Goal: Task Accomplishment & Management: Manage account settings

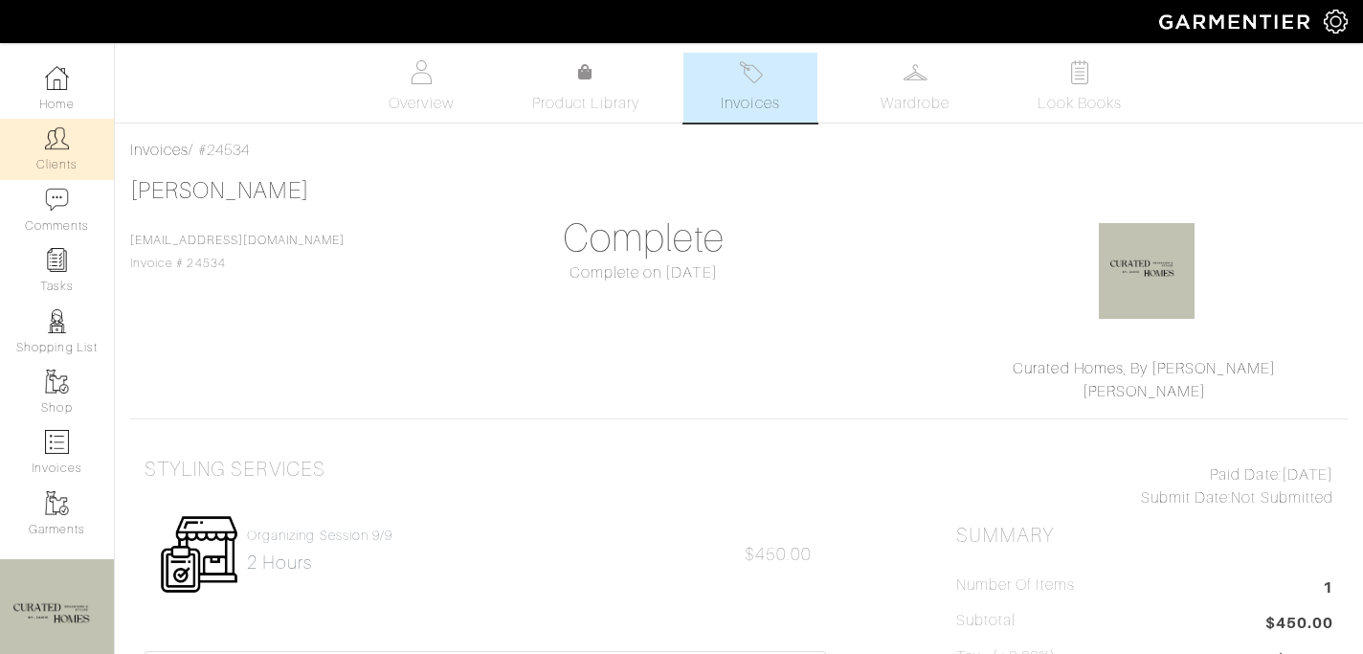
click at [57, 158] on link "Clients" at bounding box center [57, 149] width 114 height 60
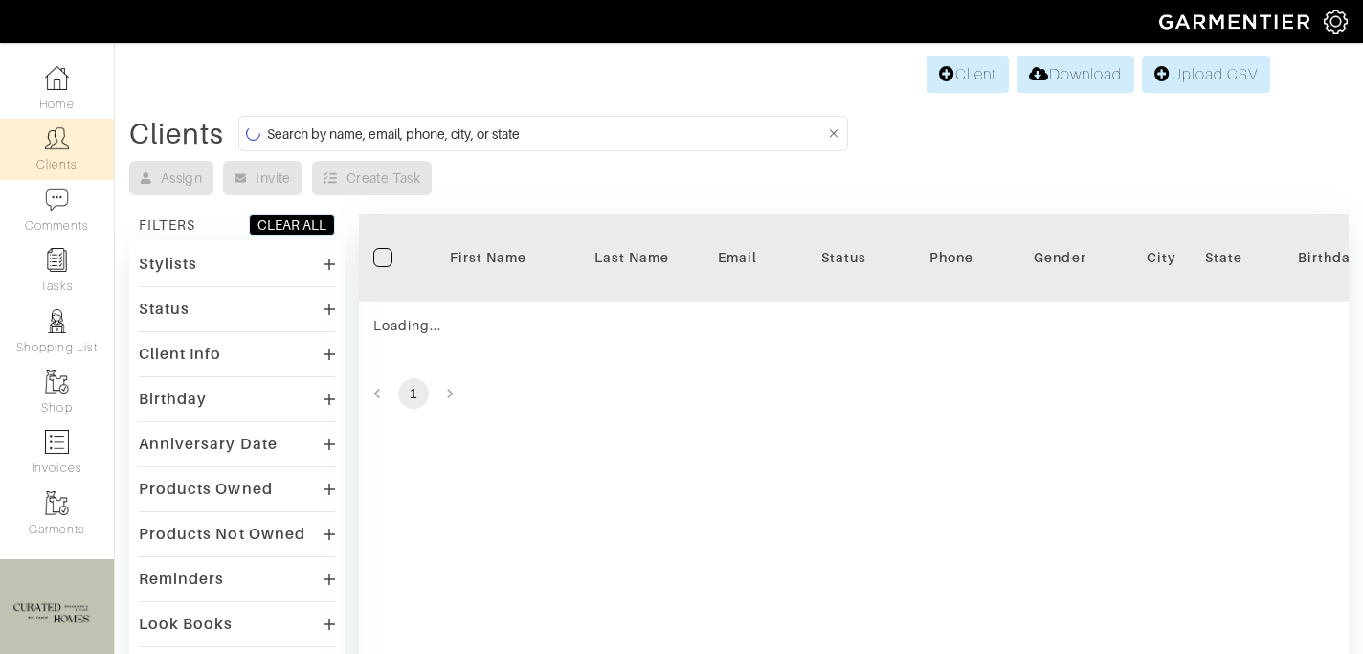
click at [313, 121] on form at bounding box center [543, 133] width 610 height 35
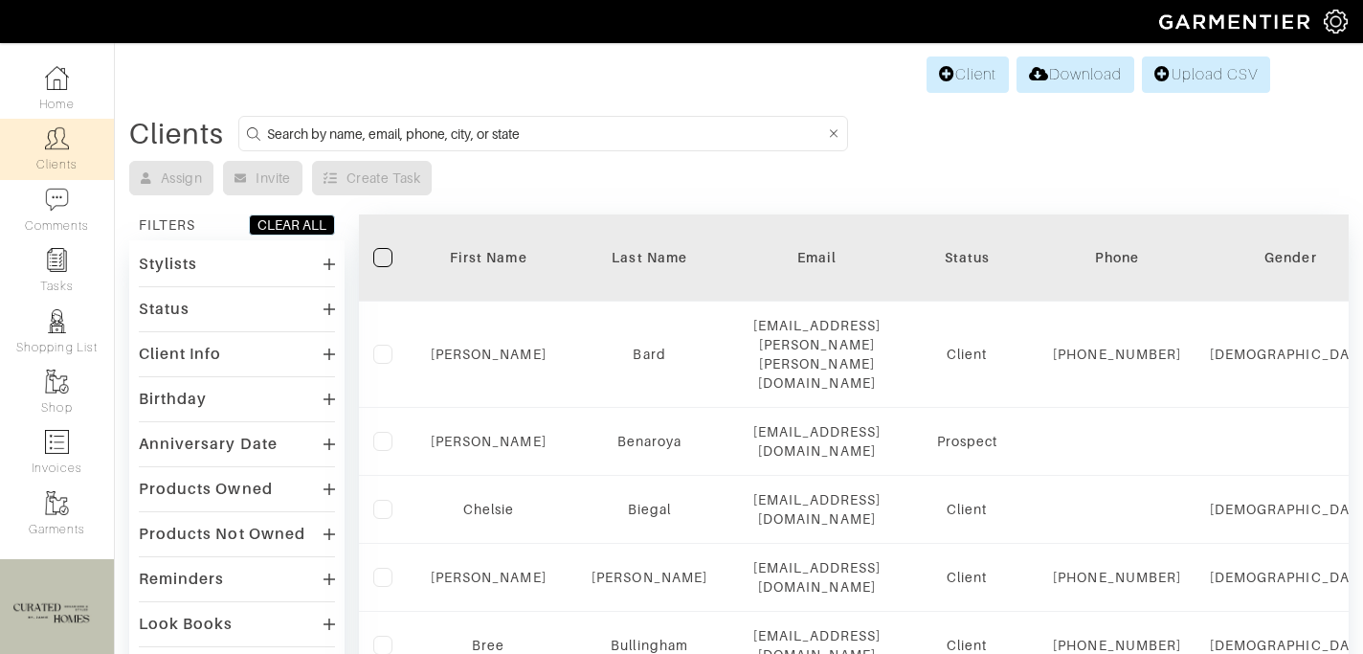
click at [316, 128] on input at bounding box center [546, 134] width 558 height 24
type input "david"
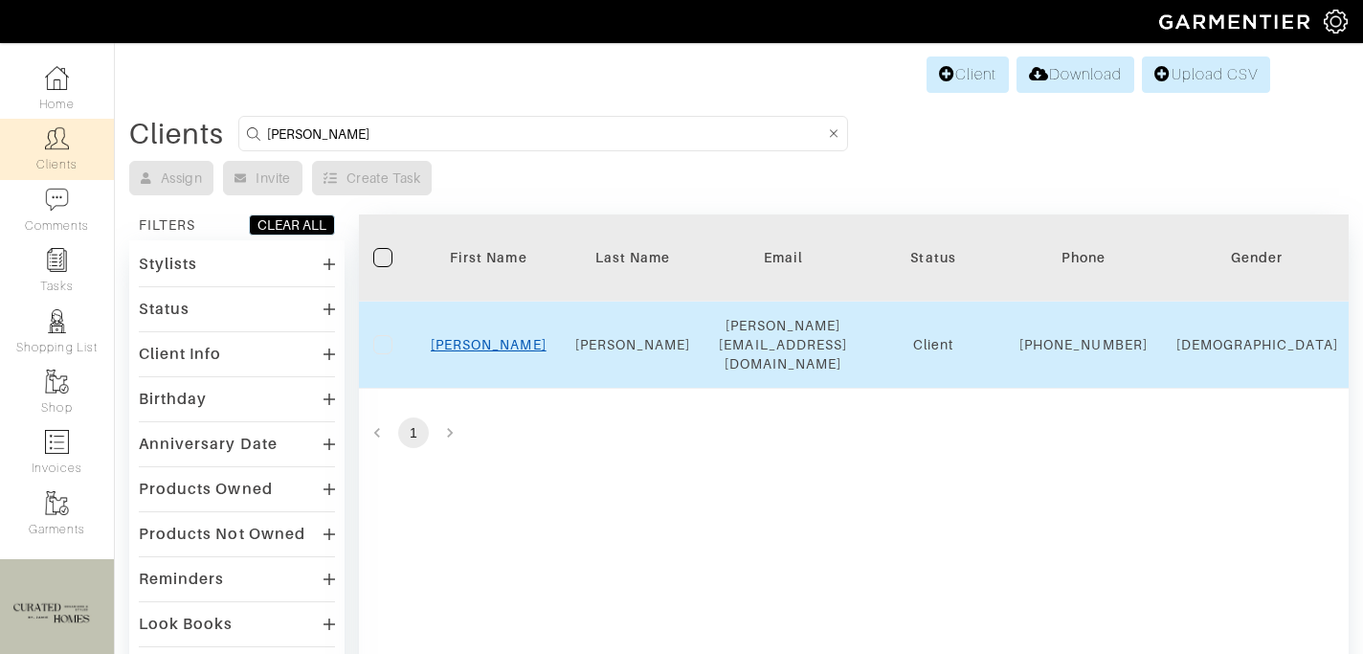
click at [502, 345] on link "David" at bounding box center [489, 344] width 116 height 15
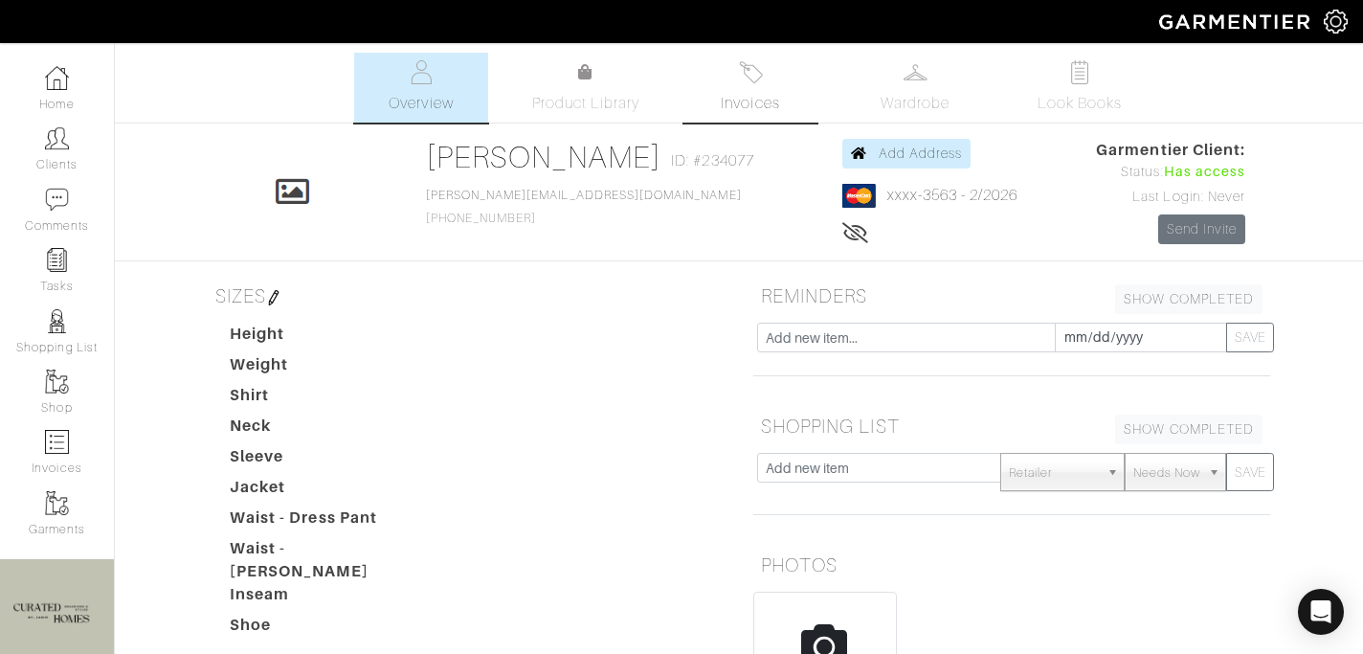
click at [755, 92] on span "Invoices" at bounding box center [750, 103] width 58 height 23
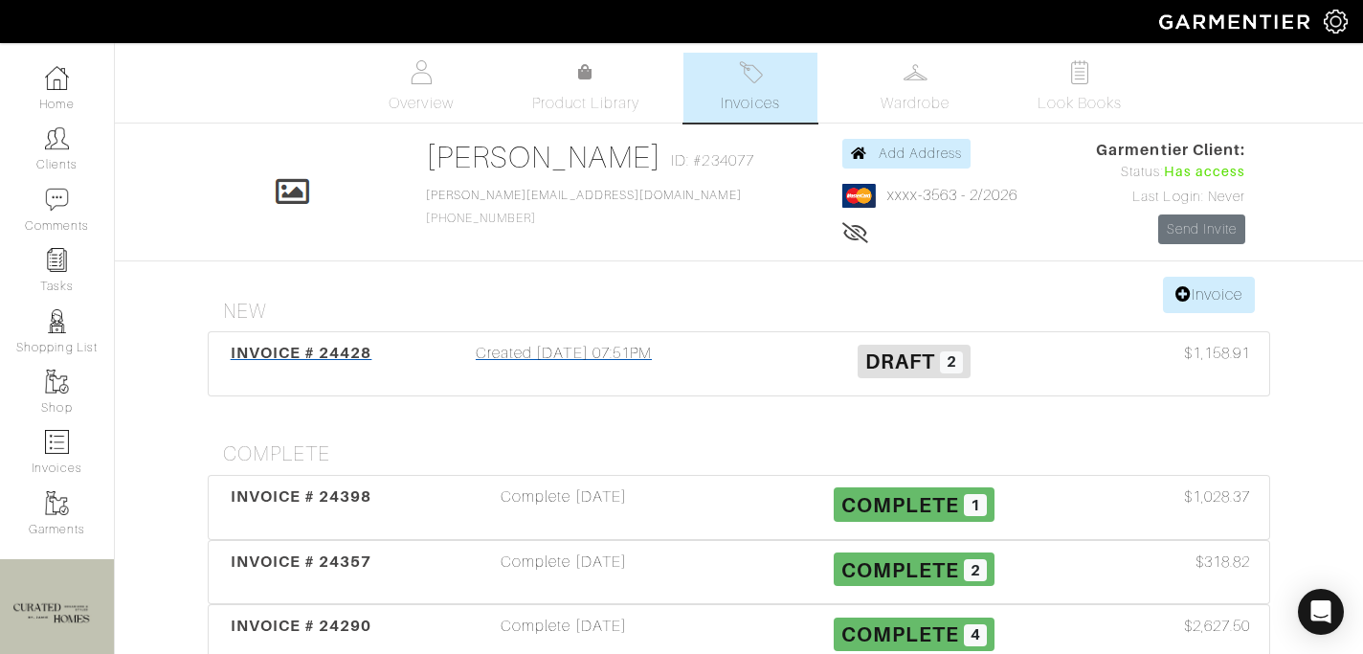
click at [609, 388] on div "INVOICE # 24428 Created [DATE] 07:51PM Draft 2 $1,158.91" at bounding box center [739, 363] width 1061 height 63
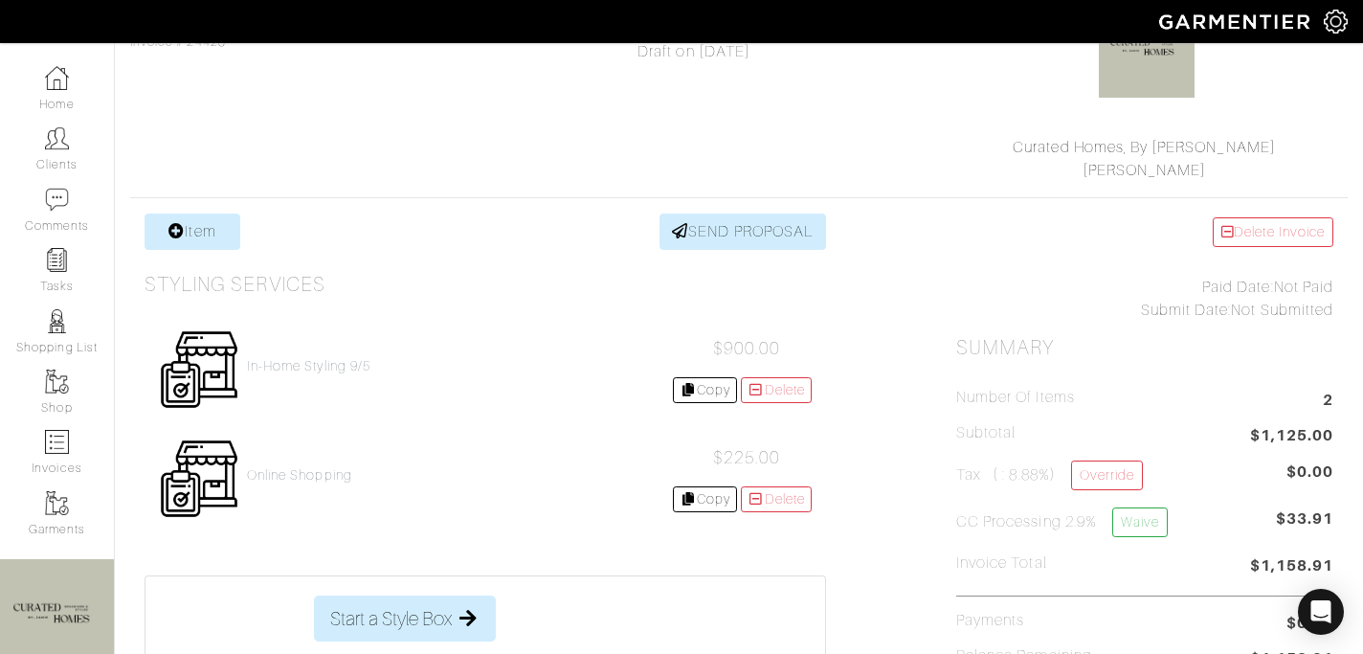
scroll to position [244, 0]
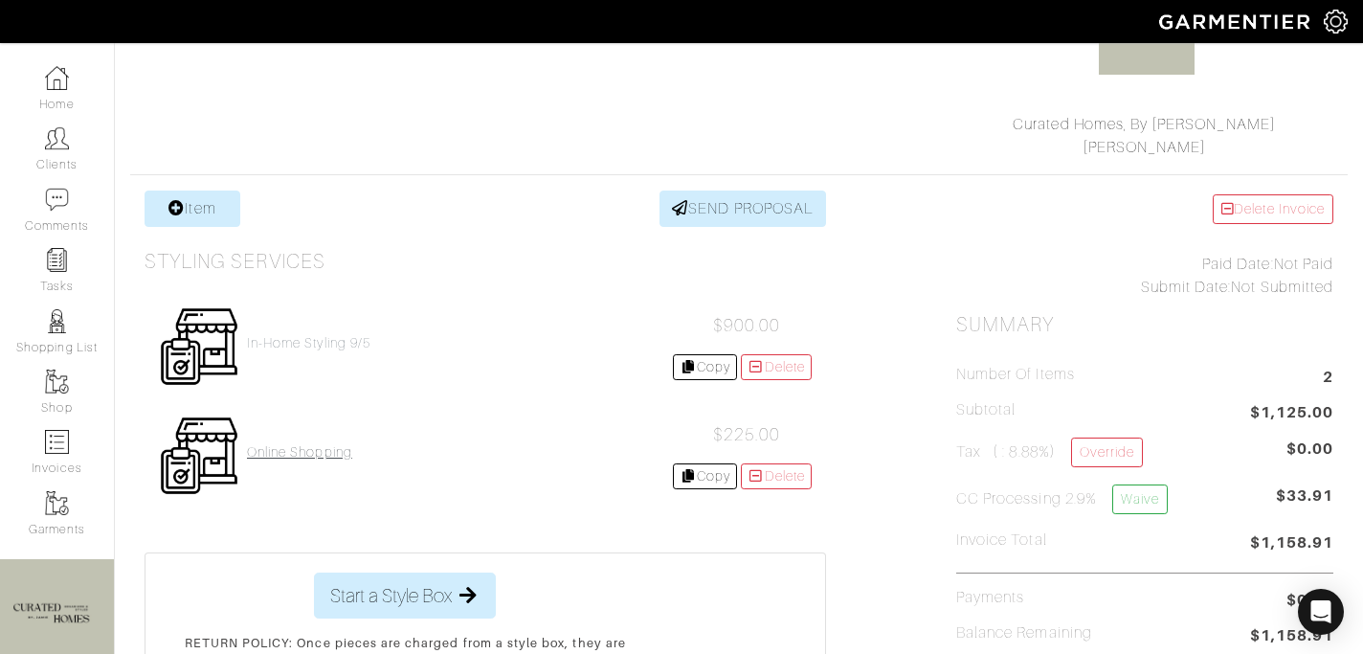
click at [326, 452] on h4 "Online Shopping" at bounding box center [299, 452] width 105 height 16
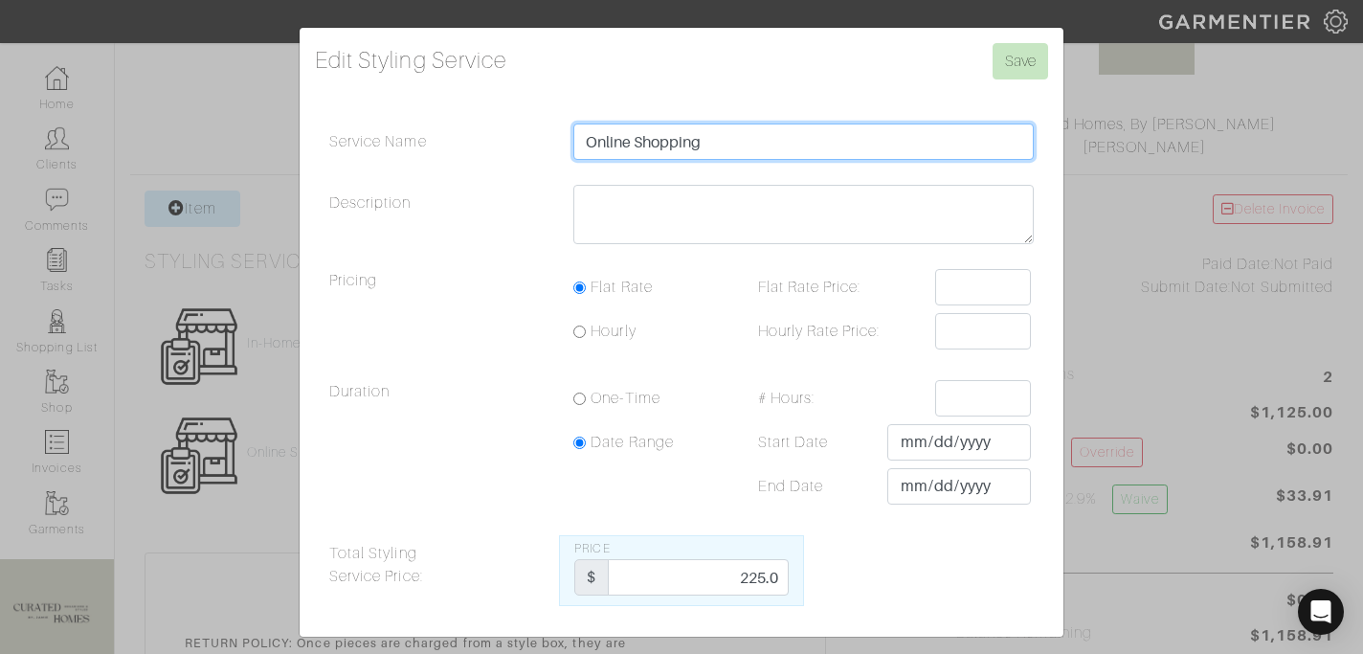
click at [648, 147] on input "Online Shopping" at bounding box center [803, 141] width 460 height 36
type input "H"
type input "S"
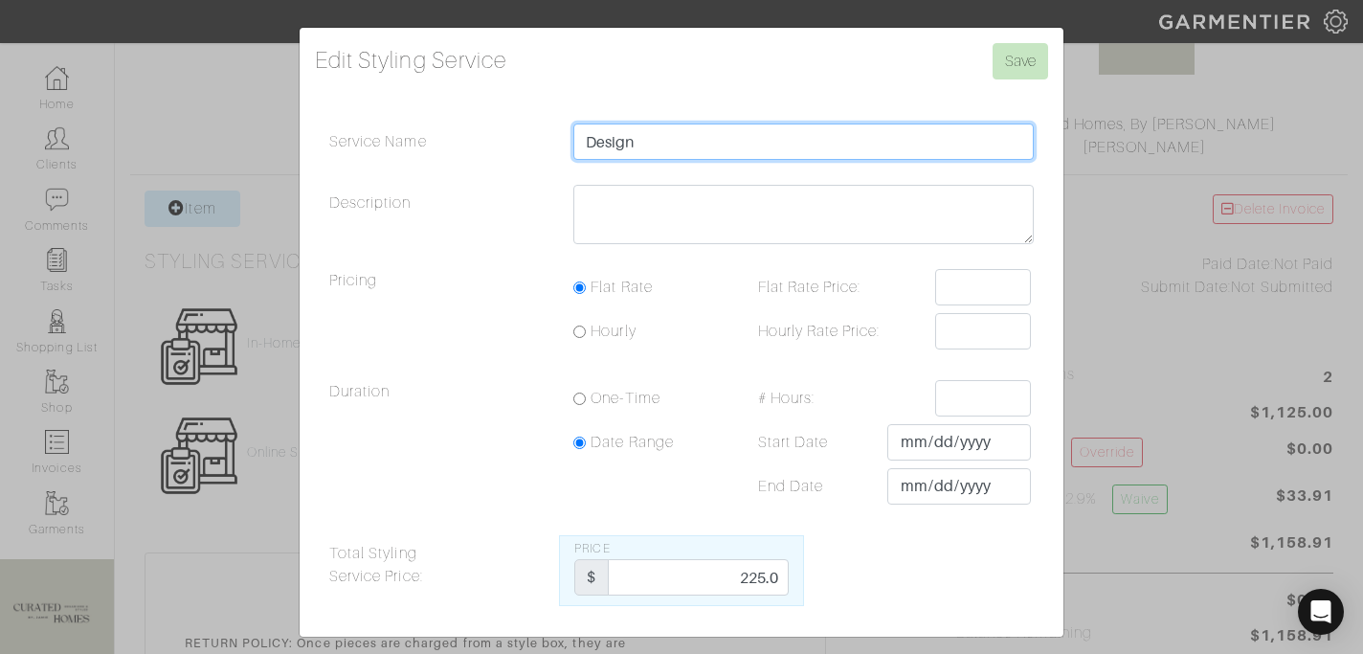
type input "Design Planning & Shopping"
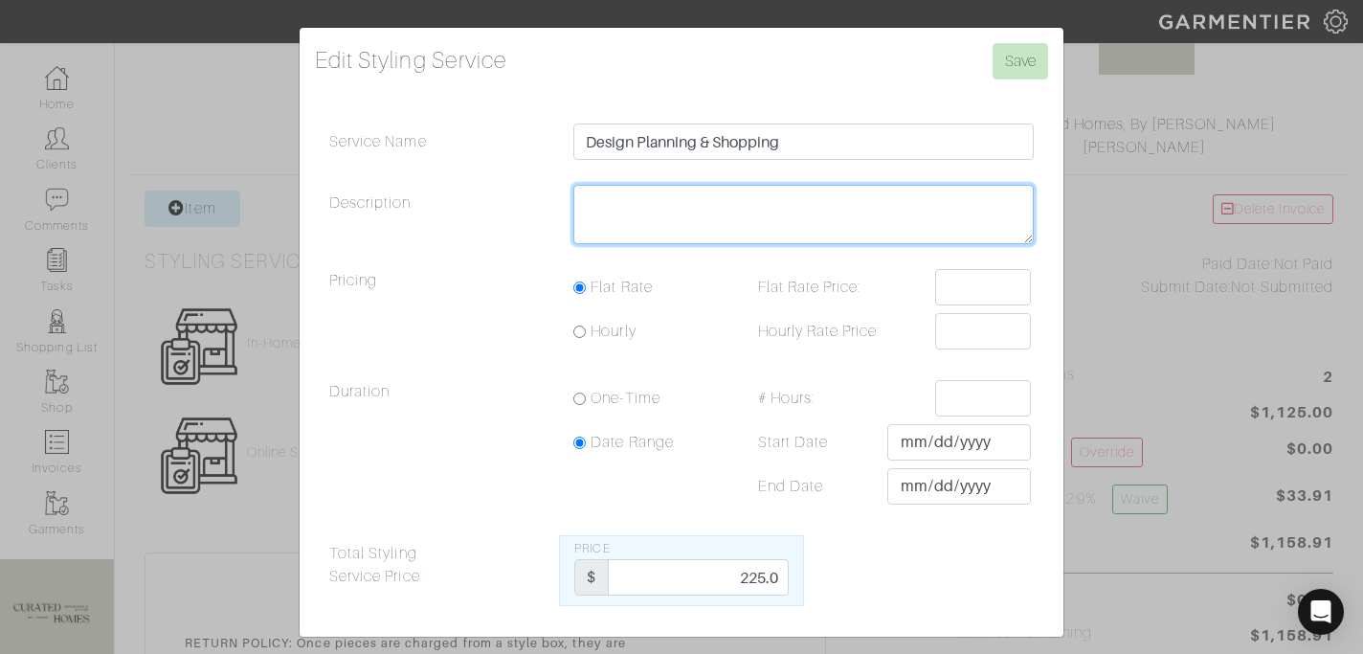
click at [670, 218] on textarea "Description" at bounding box center [803, 214] width 460 height 59
type textarea "3 hours"
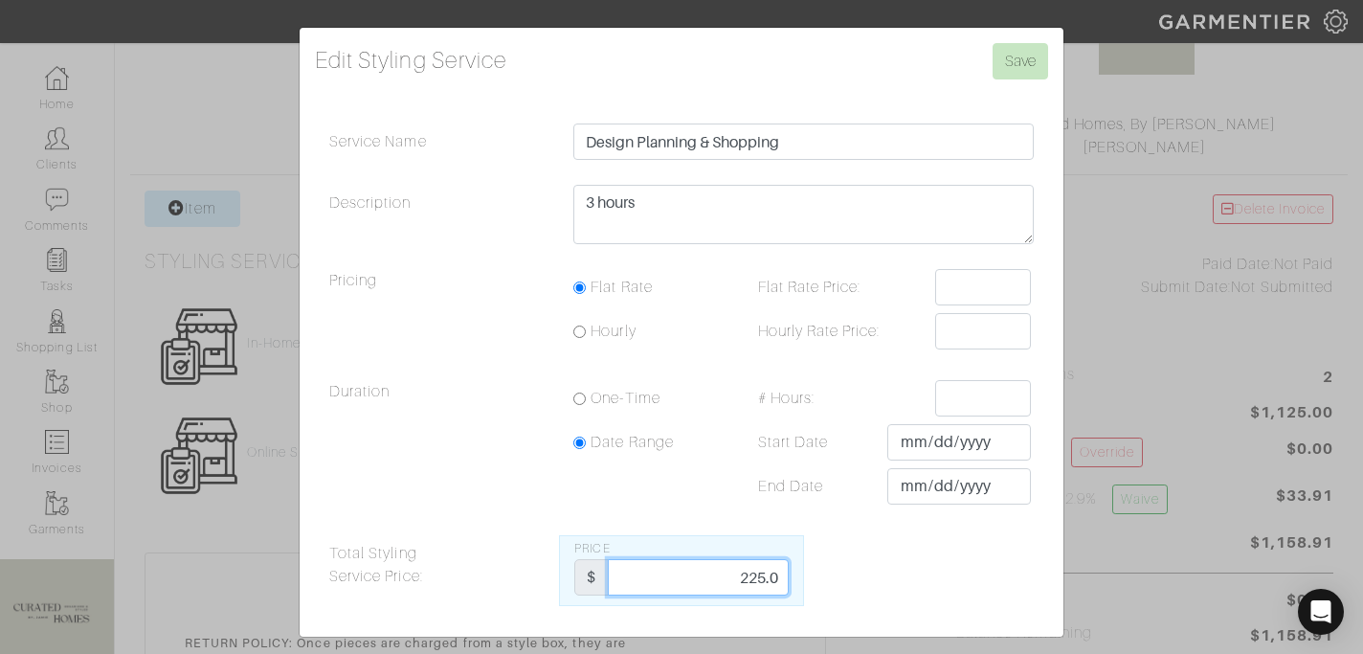
click at [734, 575] on input "225.0" at bounding box center [698, 577] width 180 height 36
click at [735, 576] on input "225.0" at bounding box center [698, 577] width 180 height 36
type input "675"
click at [1016, 51] on input "Save" at bounding box center [1021, 61] width 56 height 36
